Goal: Book appointment/travel/reservation

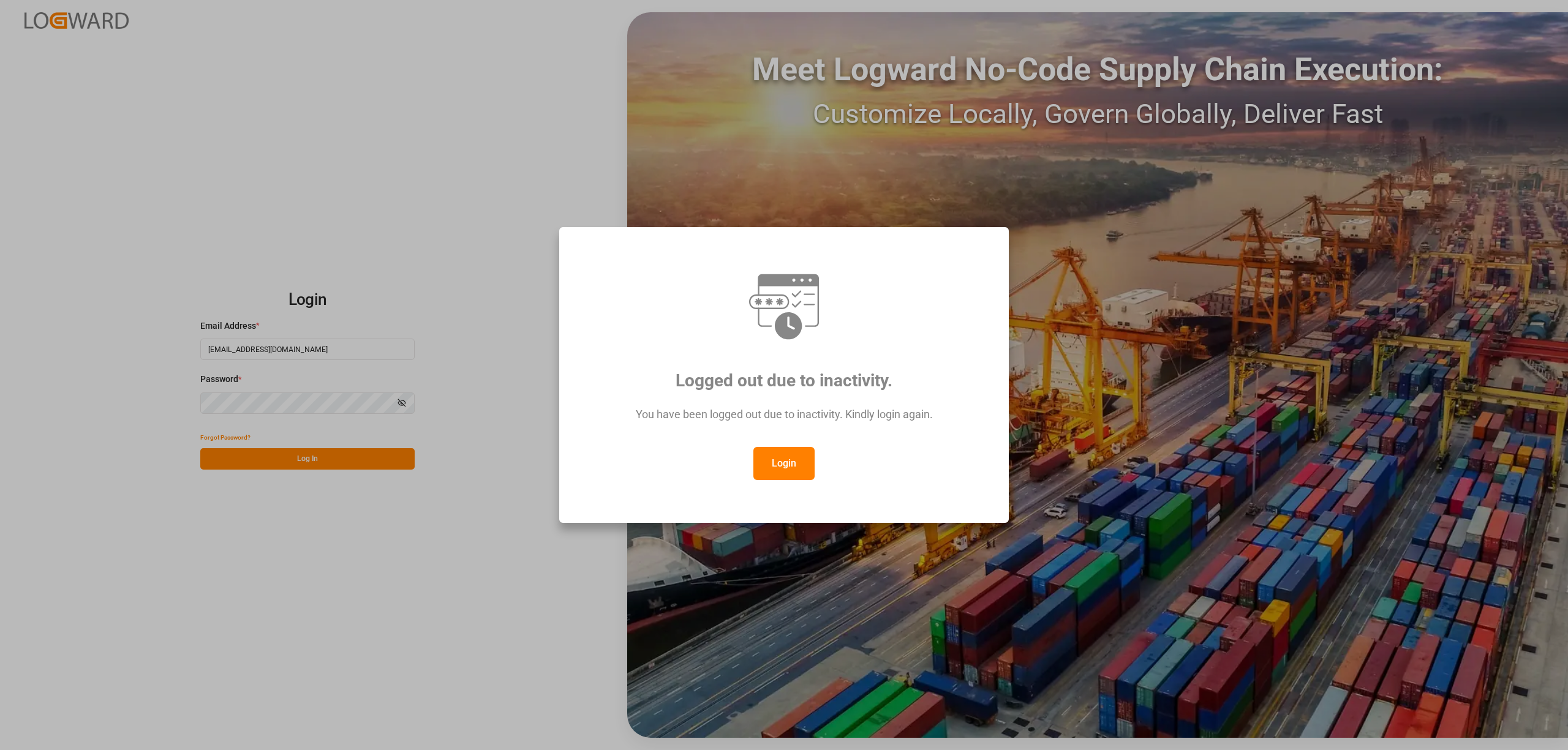
click at [779, 466] on button "Login" at bounding box center [784, 463] width 61 height 33
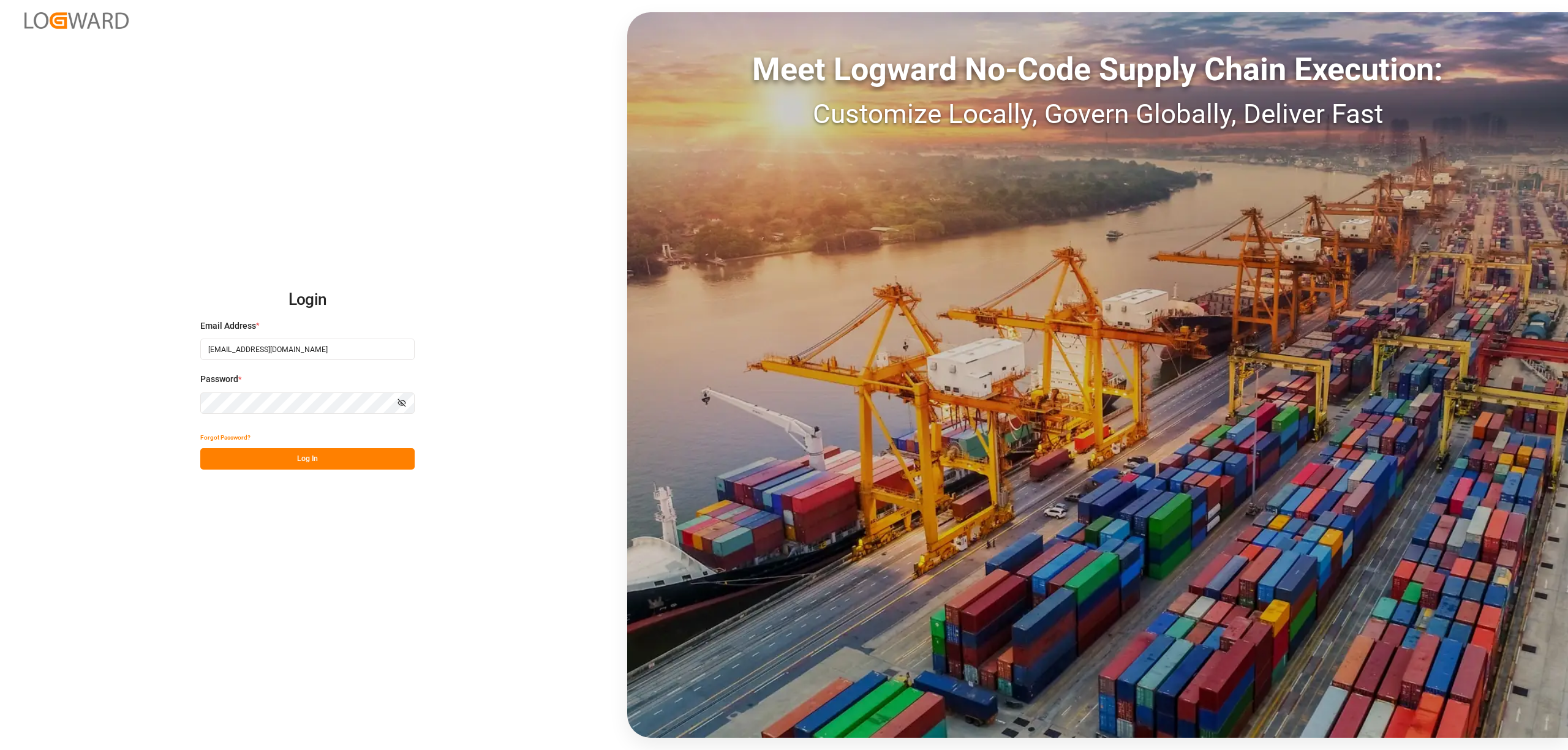
click at [282, 452] on button "Log In" at bounding box center [308, 459] width 215 height 21
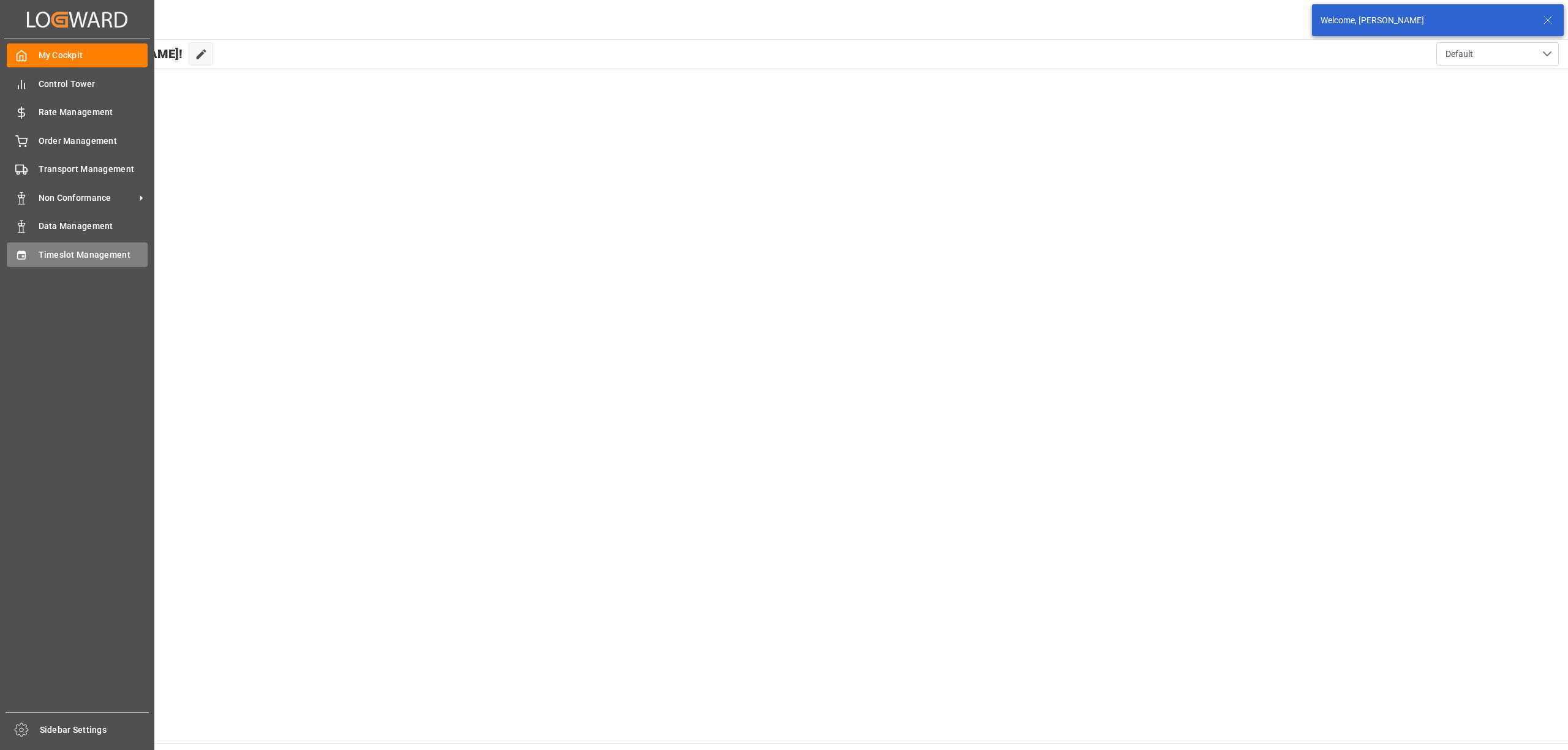
click at [57, 257] on span "Timeslot Management" at bounding box center [93, 255] width 110 height 13
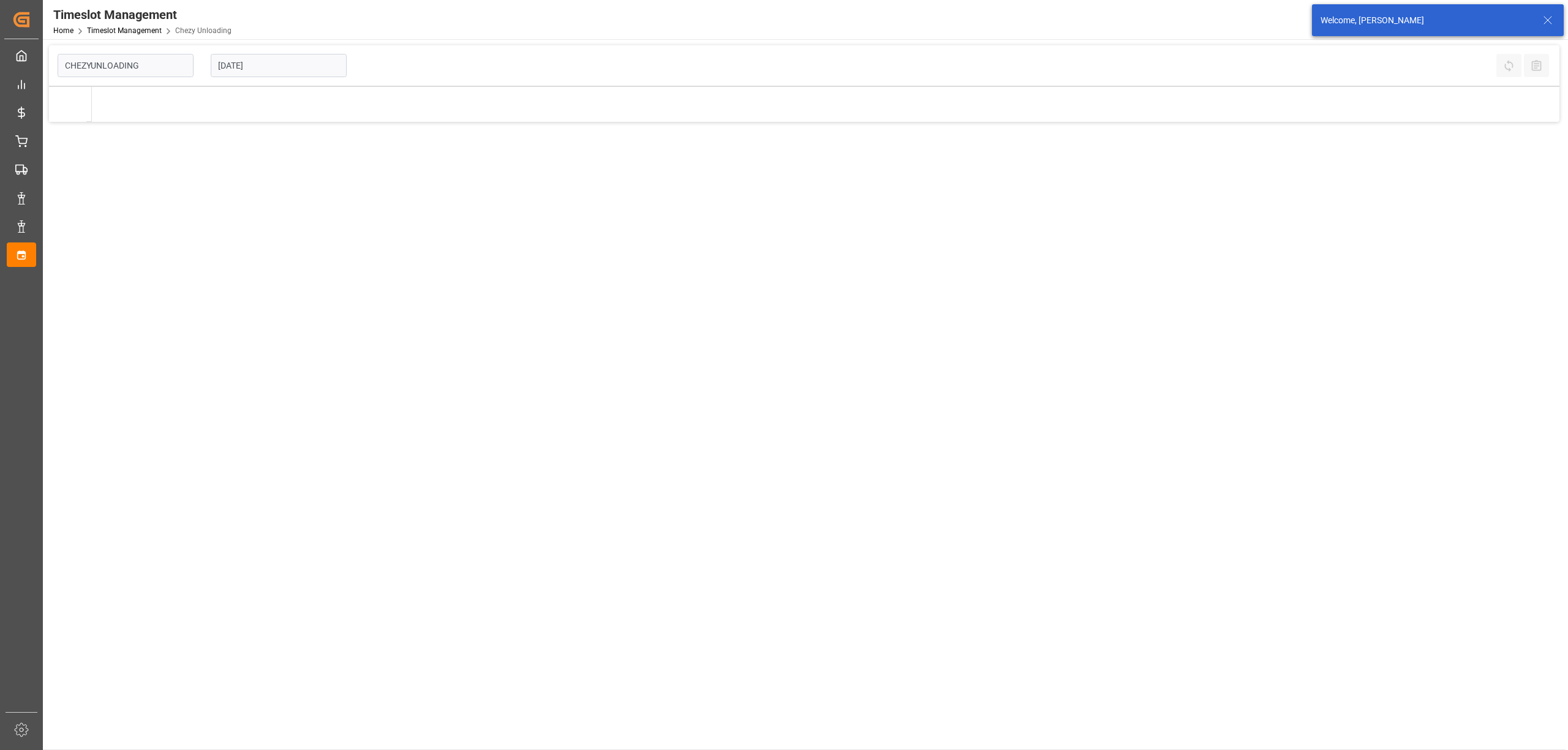
type input "Chezy Unloading"
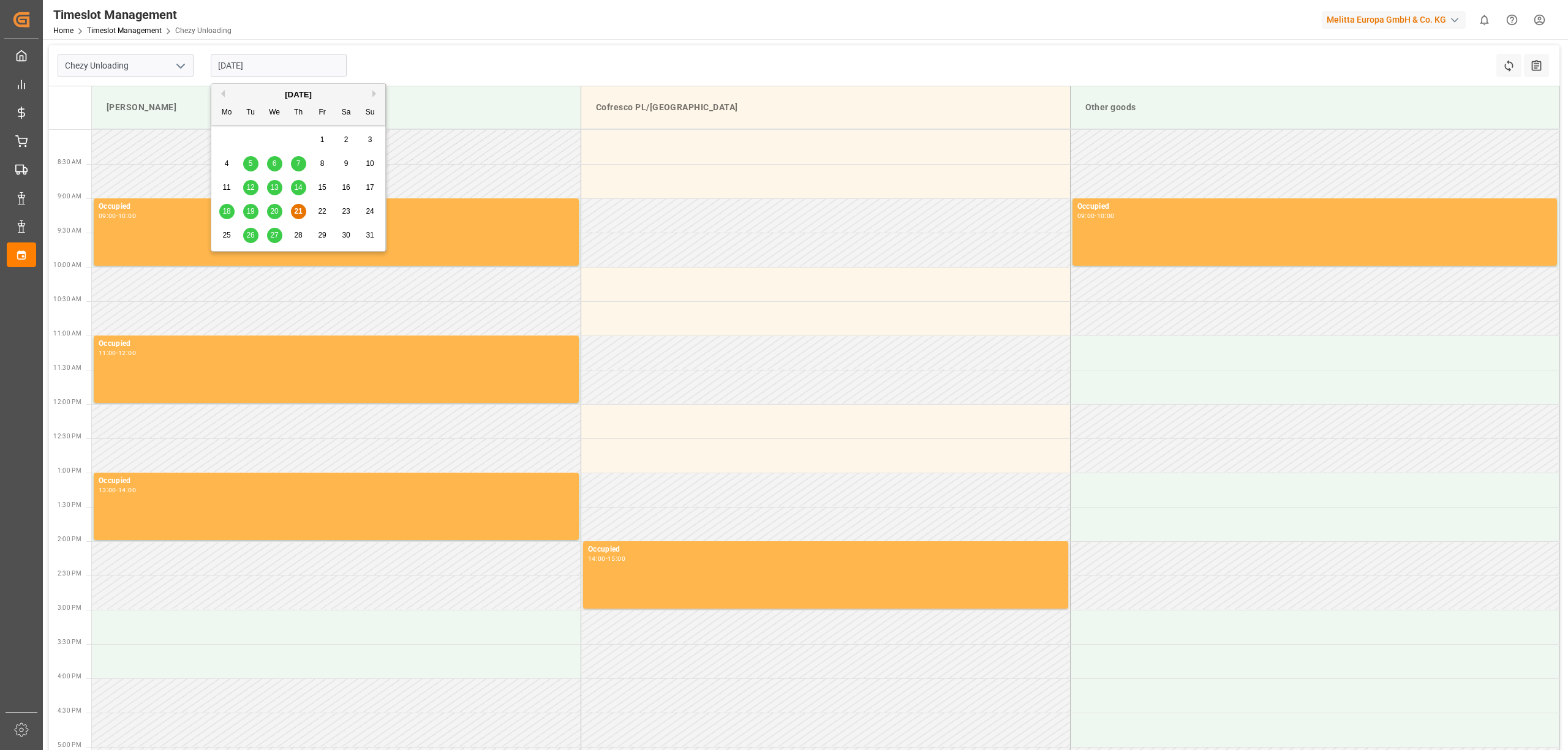
click at [254, 64] on input "[DATE]" at bounding box center [278, 65] width 136 height 23
click at [251, 229] on div "26" at bounding box center [251, 235] width 15 height 15
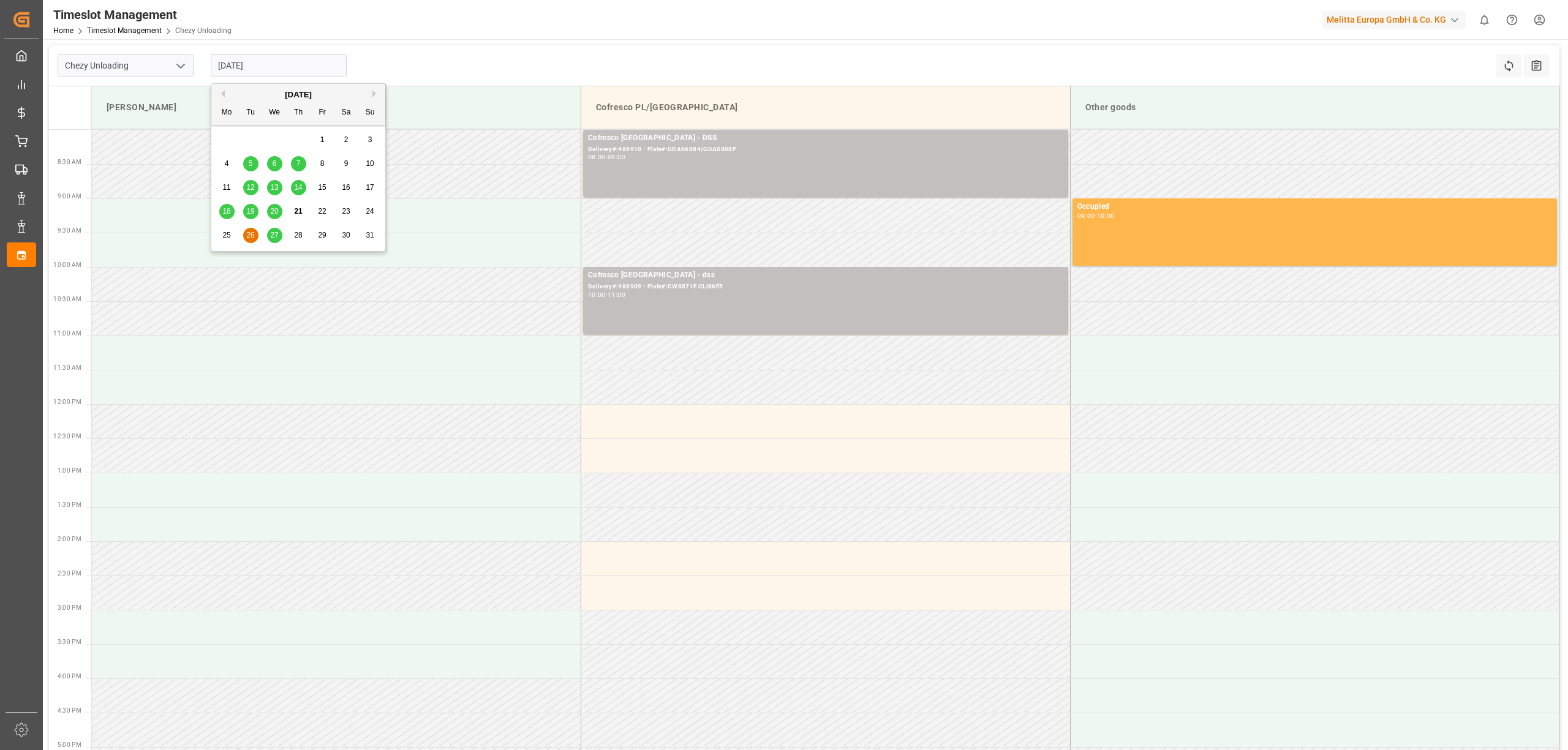
click at [272, 67] on input "[DATE]" at bounding box center [278, 65] width 136 height 23
click at [268, 238] on div "27" at bounding box center [275, 235] width 15 height 15
type input "[DATE]"
